Goal: Task Accomplishment & Management: Complete application form

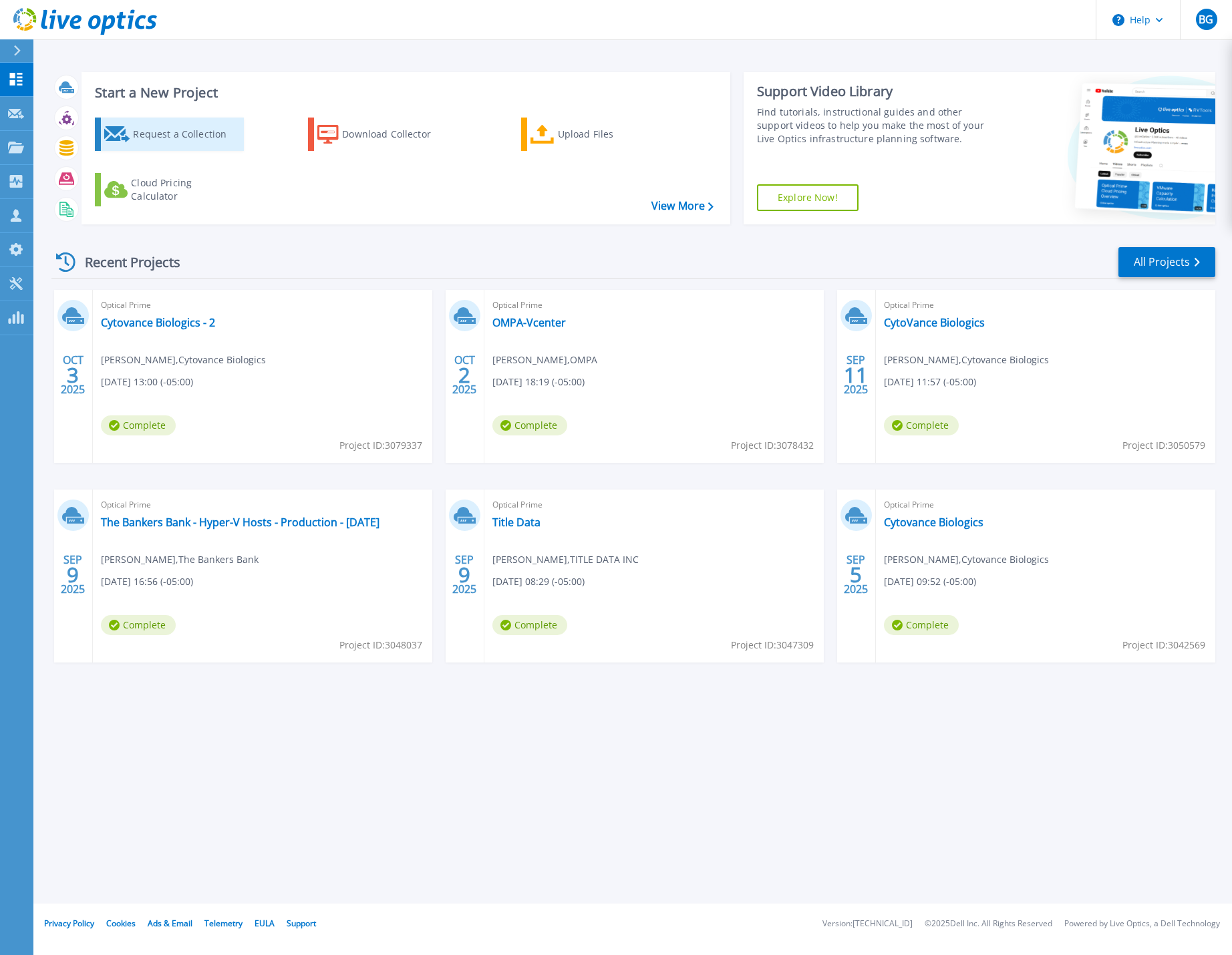
click at [157, 139] on div "Request a Collection" at bounding box center [186, 134] width 107 height 27
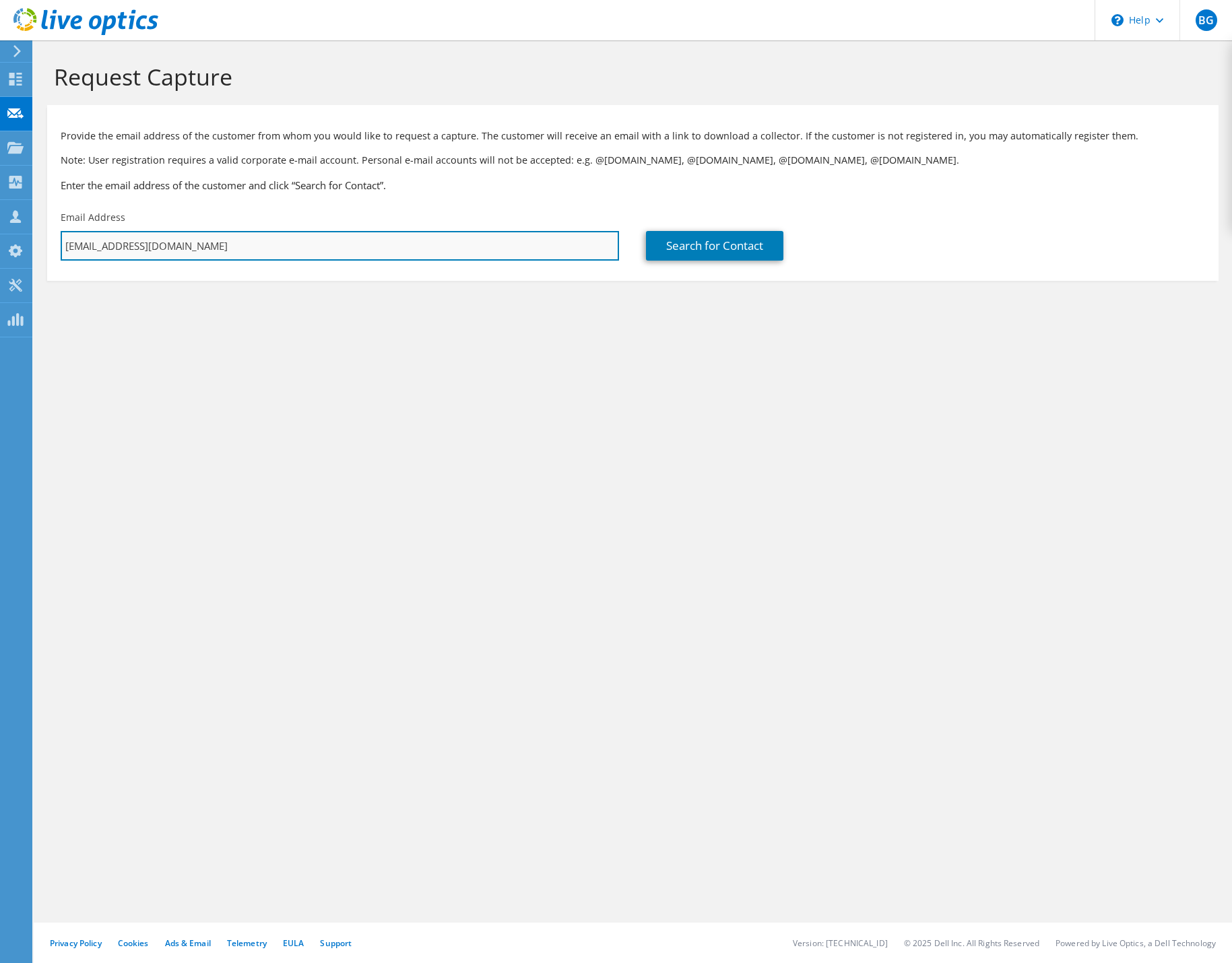
click at [142, 238] on input "[EMAIL_ADDRESS][DOMAIN_NAME]" at bounding box center [340, 245] width 558 height 29
click at [132, 233] on input "[EMAIL_ADDRESS][DOMAIN_NAME]" at bounding box center [340, 245] width 558 height 29
click at [125, 238] on input "[EMAIL_ADDRESS][DOMAIN_NAME]" at bounding box center [340, 245] width 558 height 29
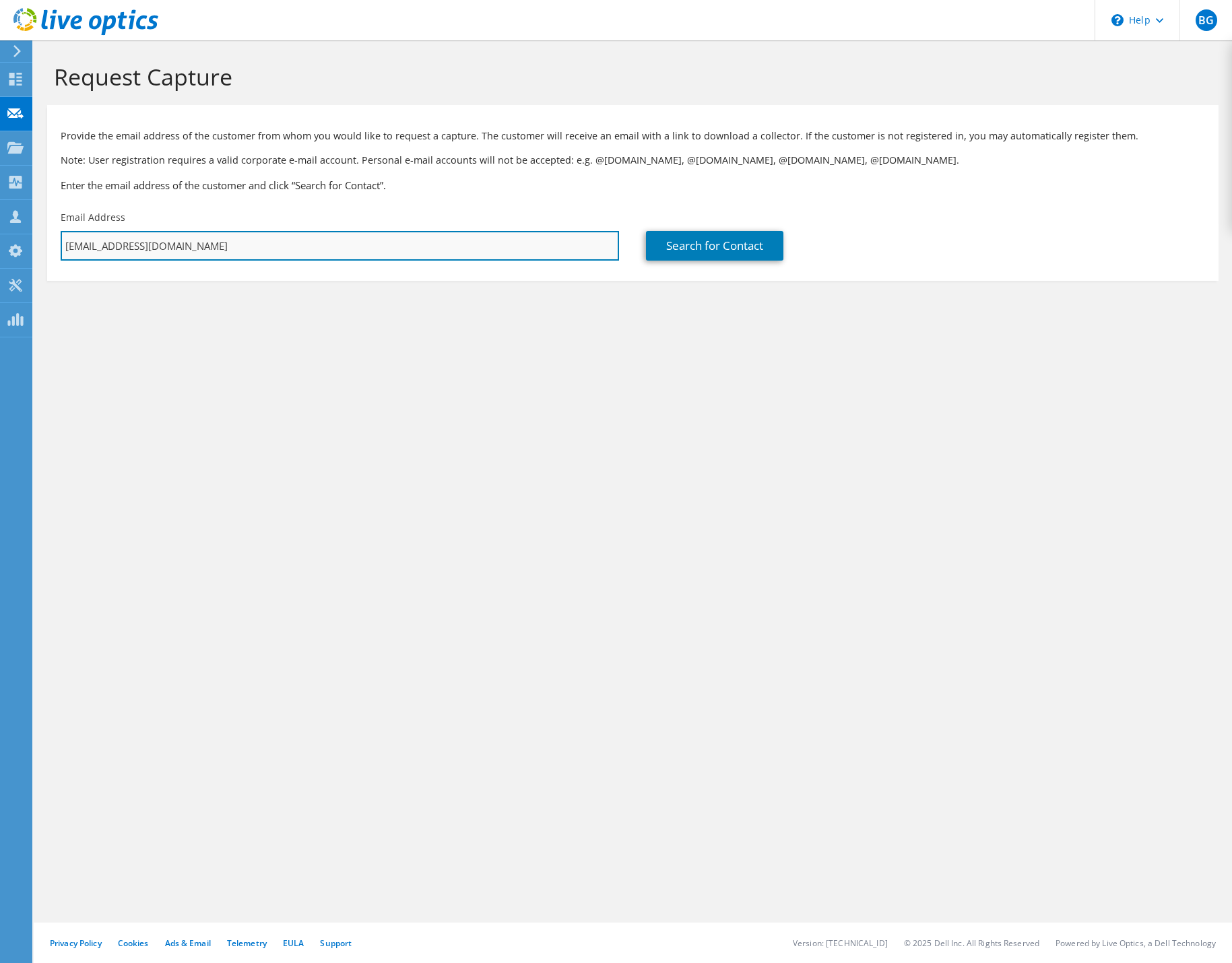
click at [125, 238] on input "[EMAIL_ADDRESS][DOMAIN_NAME]" at bounding box center [340, 245] width 558 height 29
paste input "across@atwoods"
type input "across@atwoods.com"
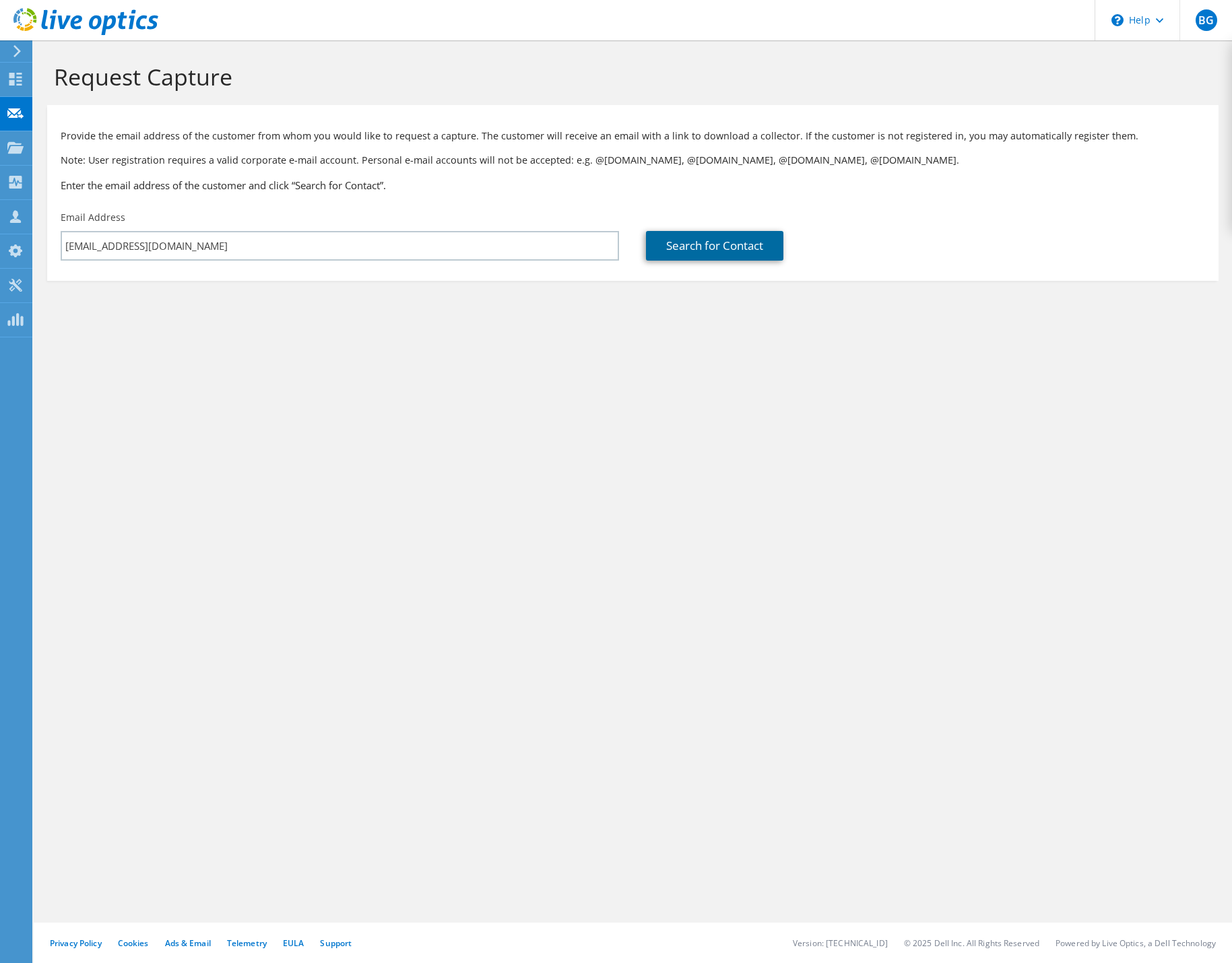
click at [707, 235] on link "Search for Contact" at bounding box center [715, 245] width 137 height 29
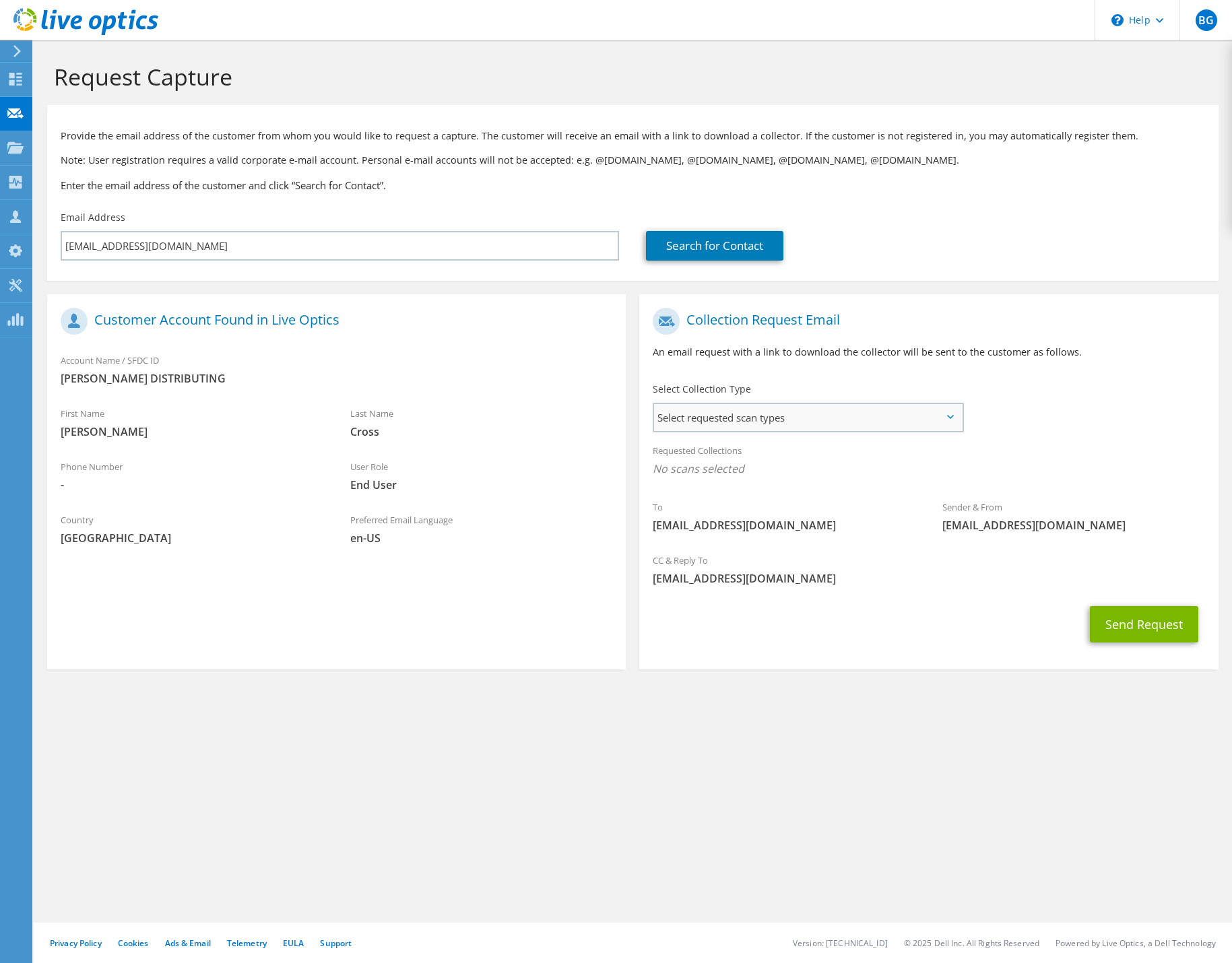
click at [740, 417] on span "Select requested scan types" at bounding box center [808, 417] width 308 height 27
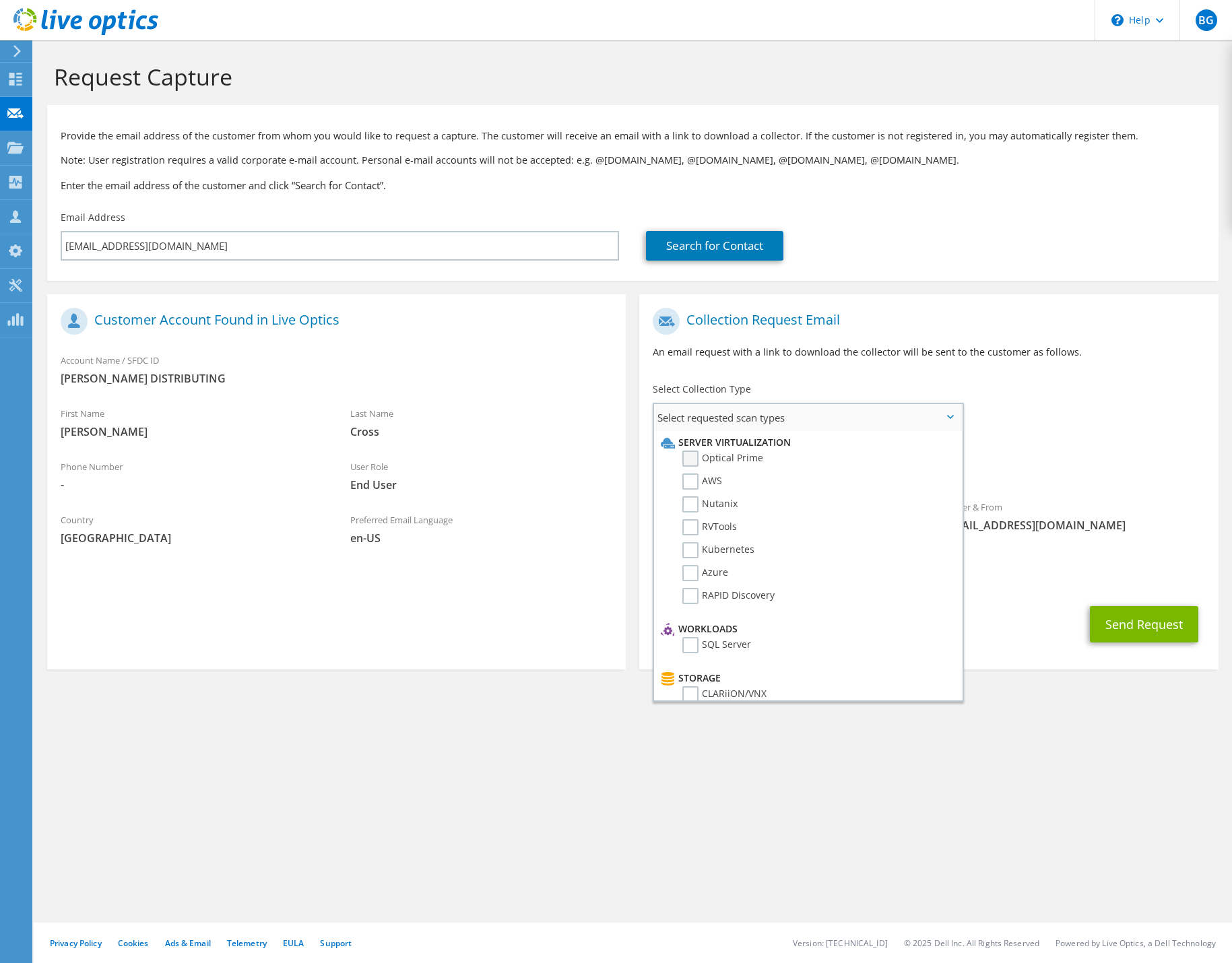
click at [692, 456] on label "Optical Prime" at bounding box center [722, 458] width 81 height 16
click at [0, 0] on input "Optical Prime" at bounding box center [0, 0] width 0 height 0
click at [1135, 630] on button "Send Request" at bounding box center [1144, 628] width 109 height 37
